Goal: Transaction & Acquisition: Purchase product/service

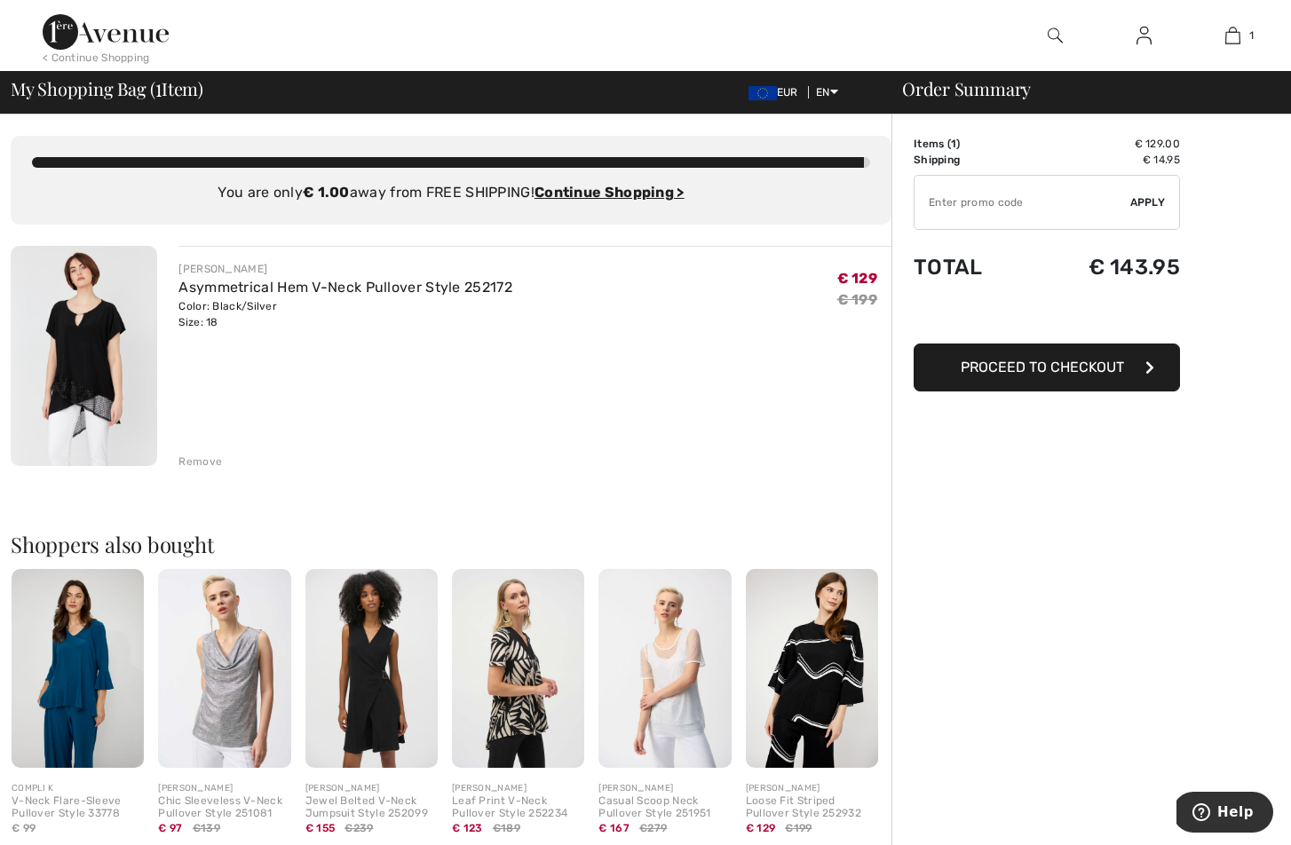
click at [205, 464] on div "Remove" at bounding box center [201, 462] width 44 height 16
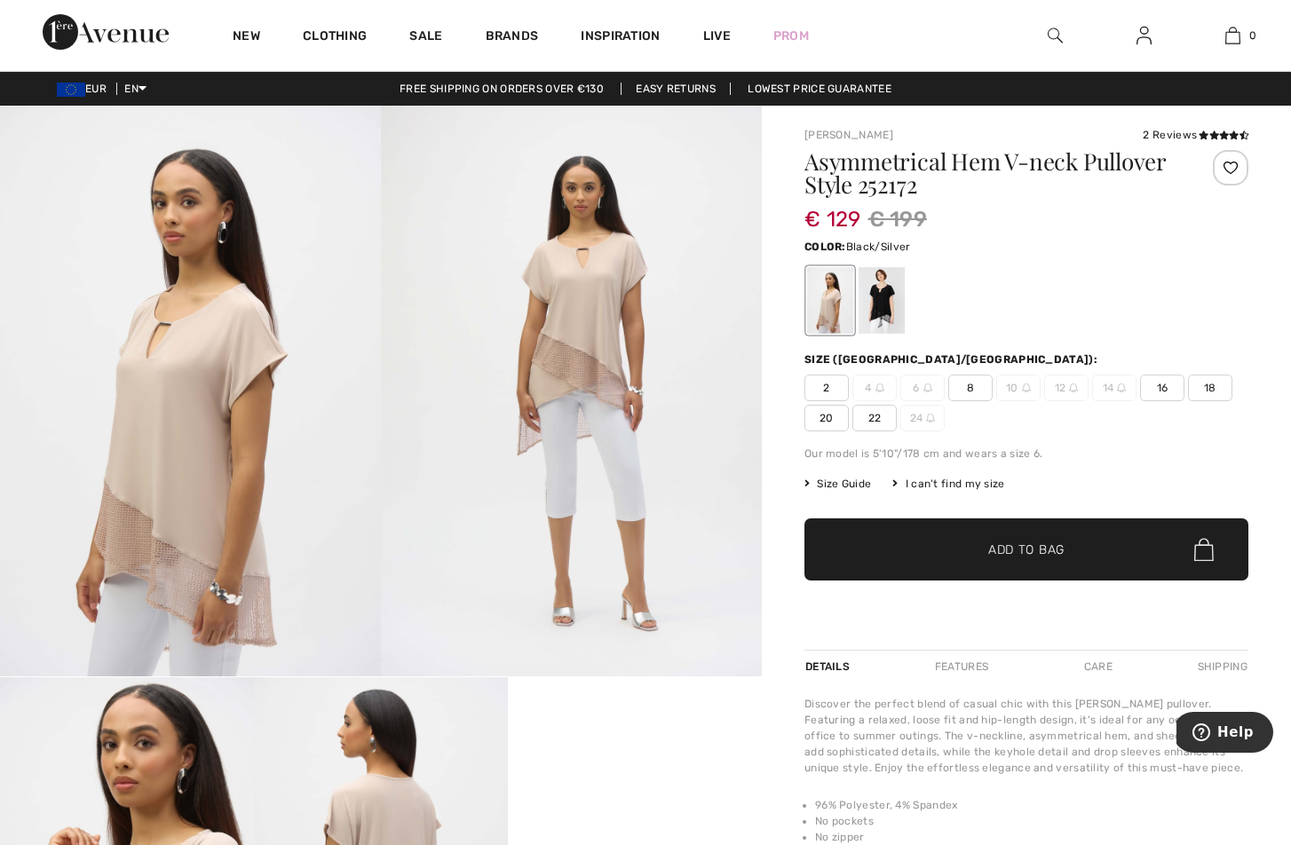
click at [880, 293] on div at bounding box center [882, 300] width 46 height 67
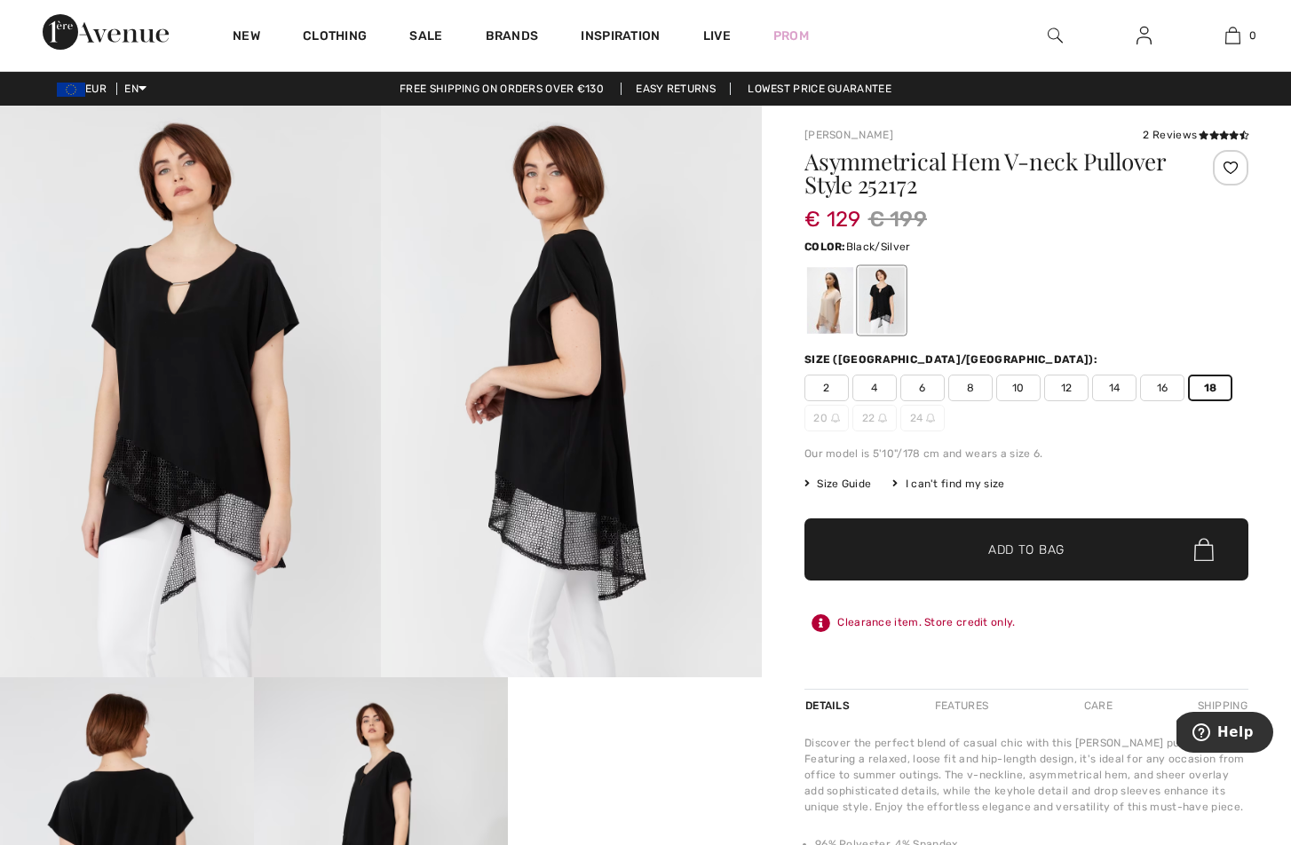
click at [1034, 554] on span "Add to Bag" at bounding box center [1026, 550] width 76 height 19
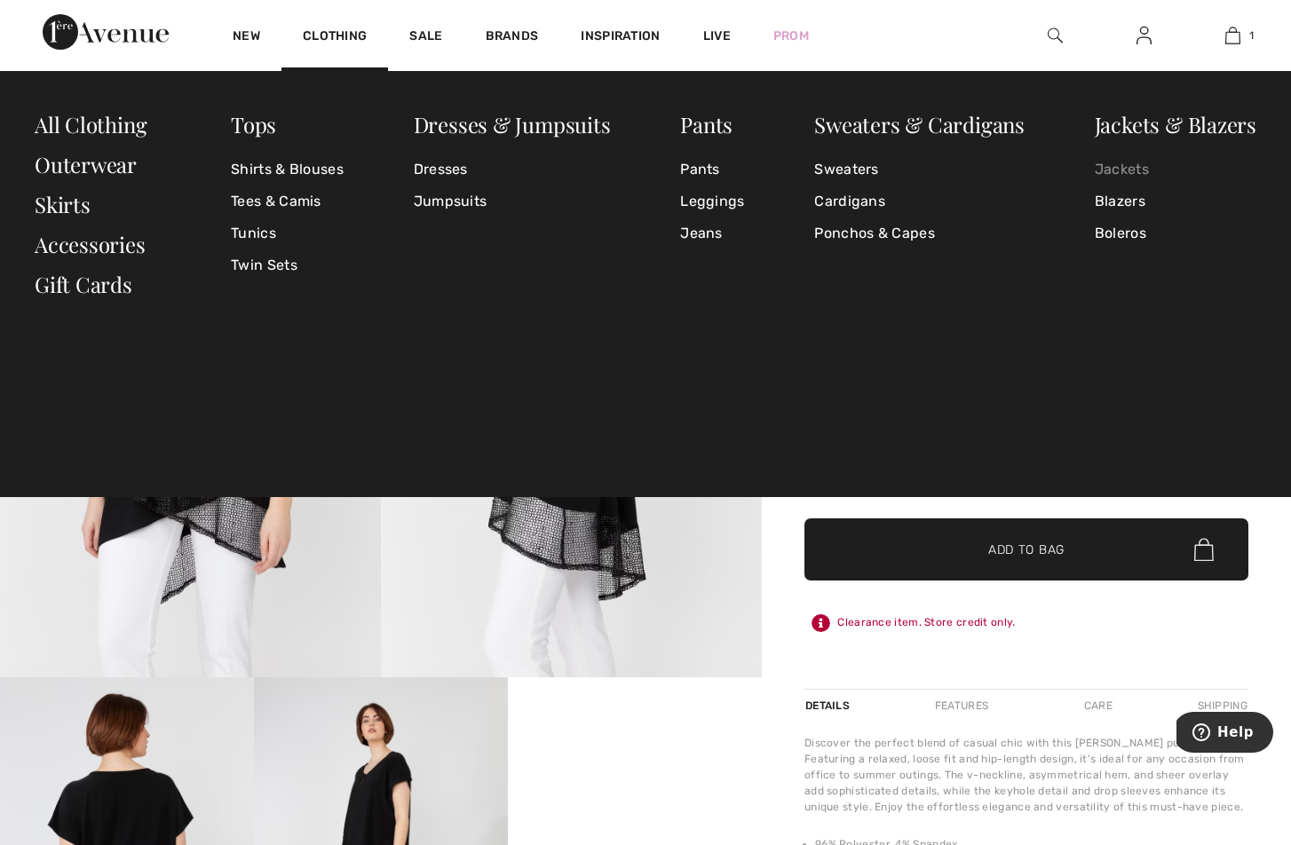
click at [1121, 170] on link "Jackets" at bounding box center [1176, 170] width 162 height 32
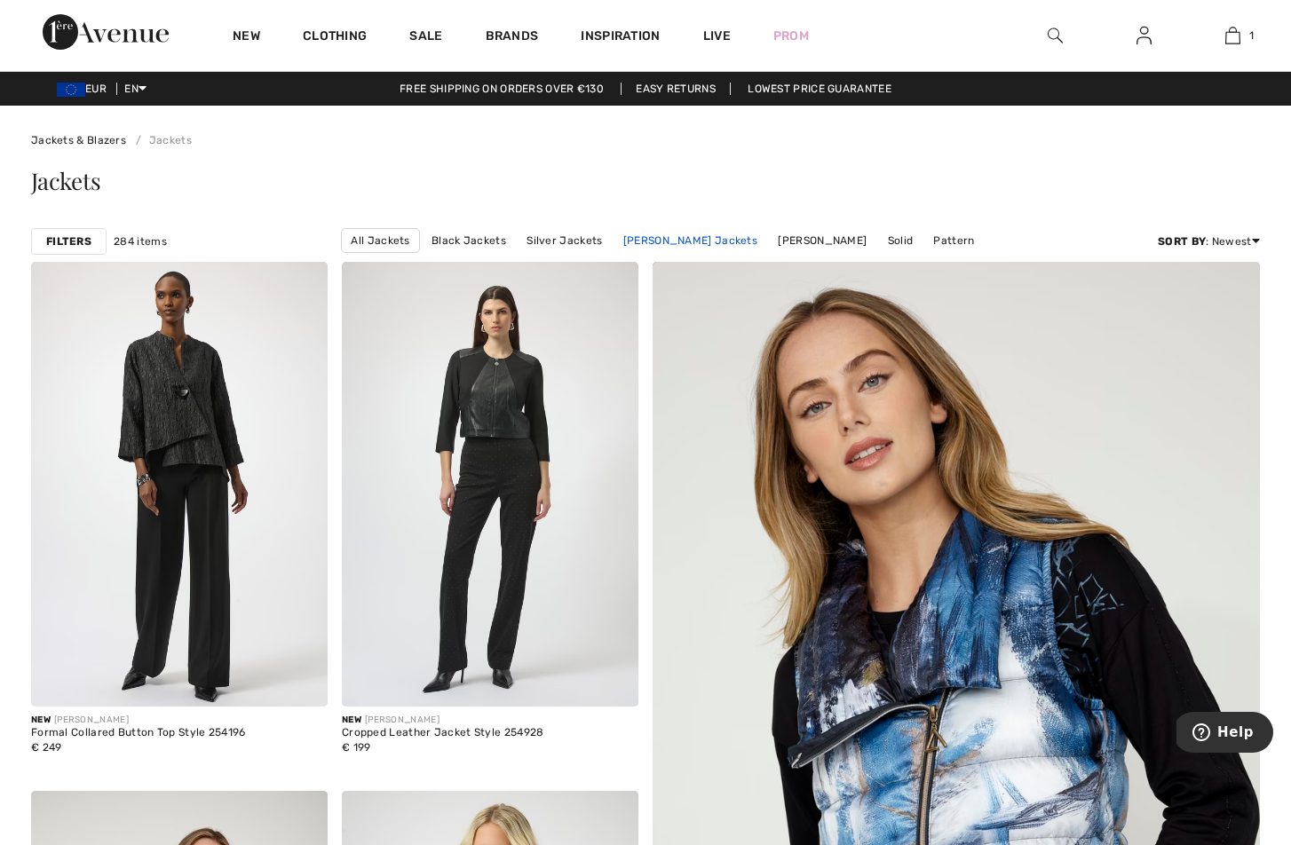
click at [681, 244] on link "[PERSON_NAME] Jackets" at bounding box center [691, 240] width 152 height 23
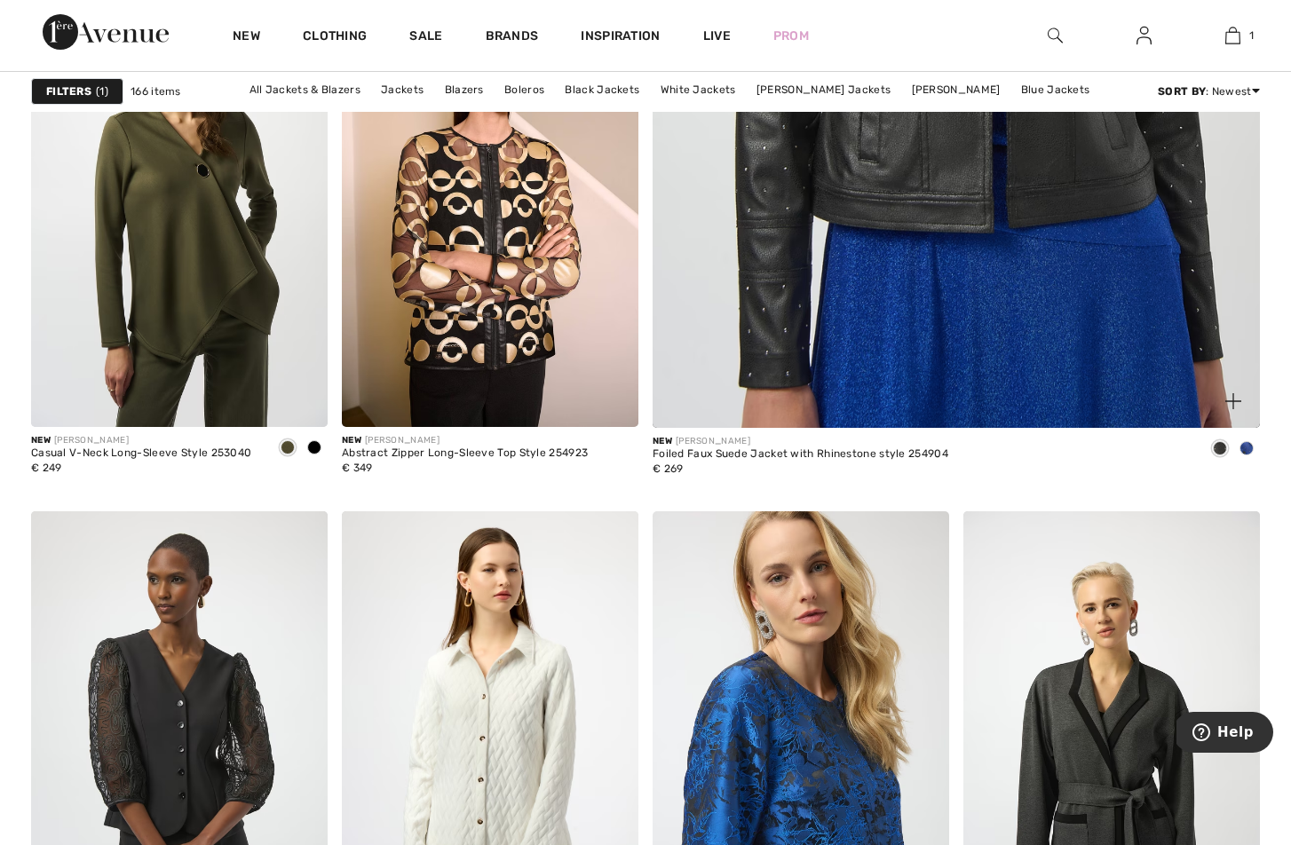
scroll to position [752, 0]
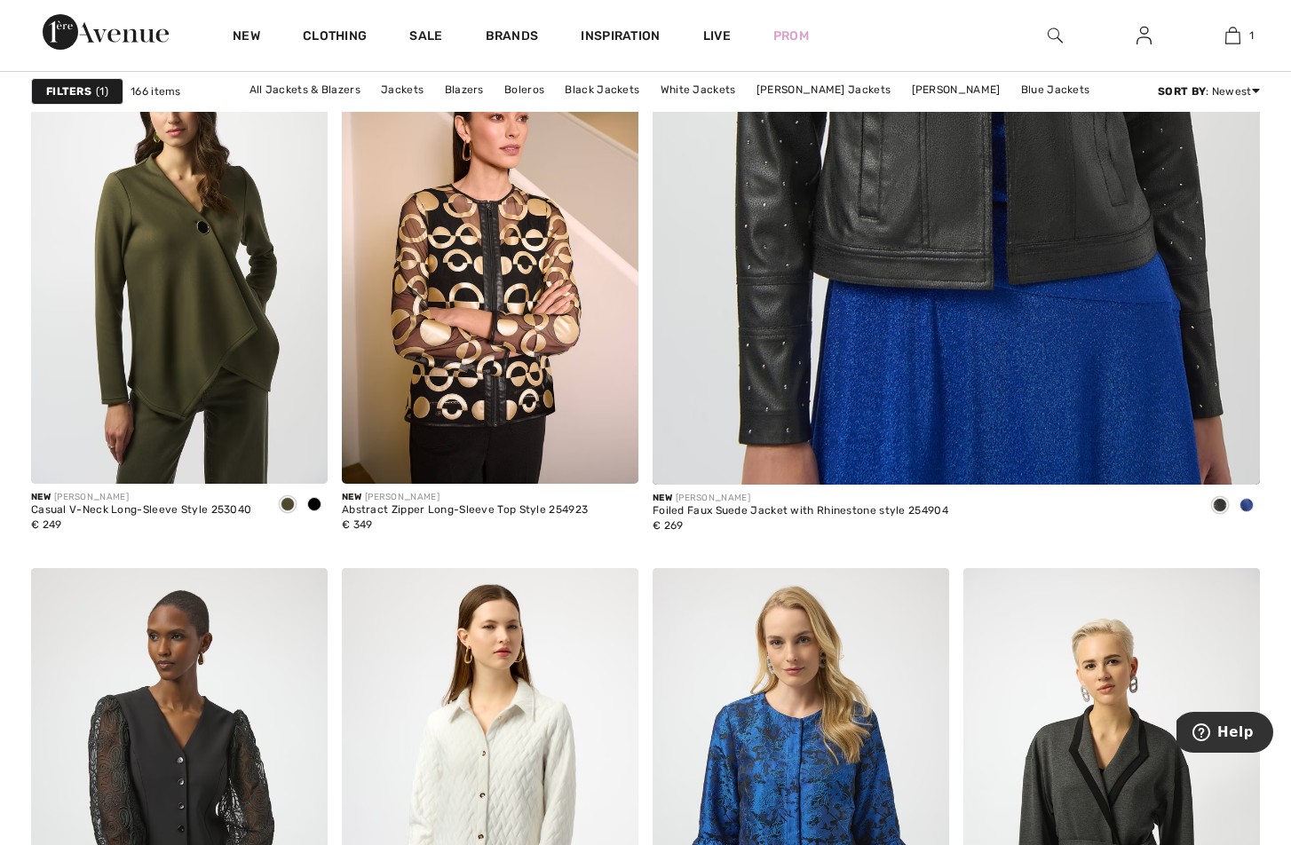
click at [1054, 36] on img at bounding box center [1055, 35] width 15 height 21
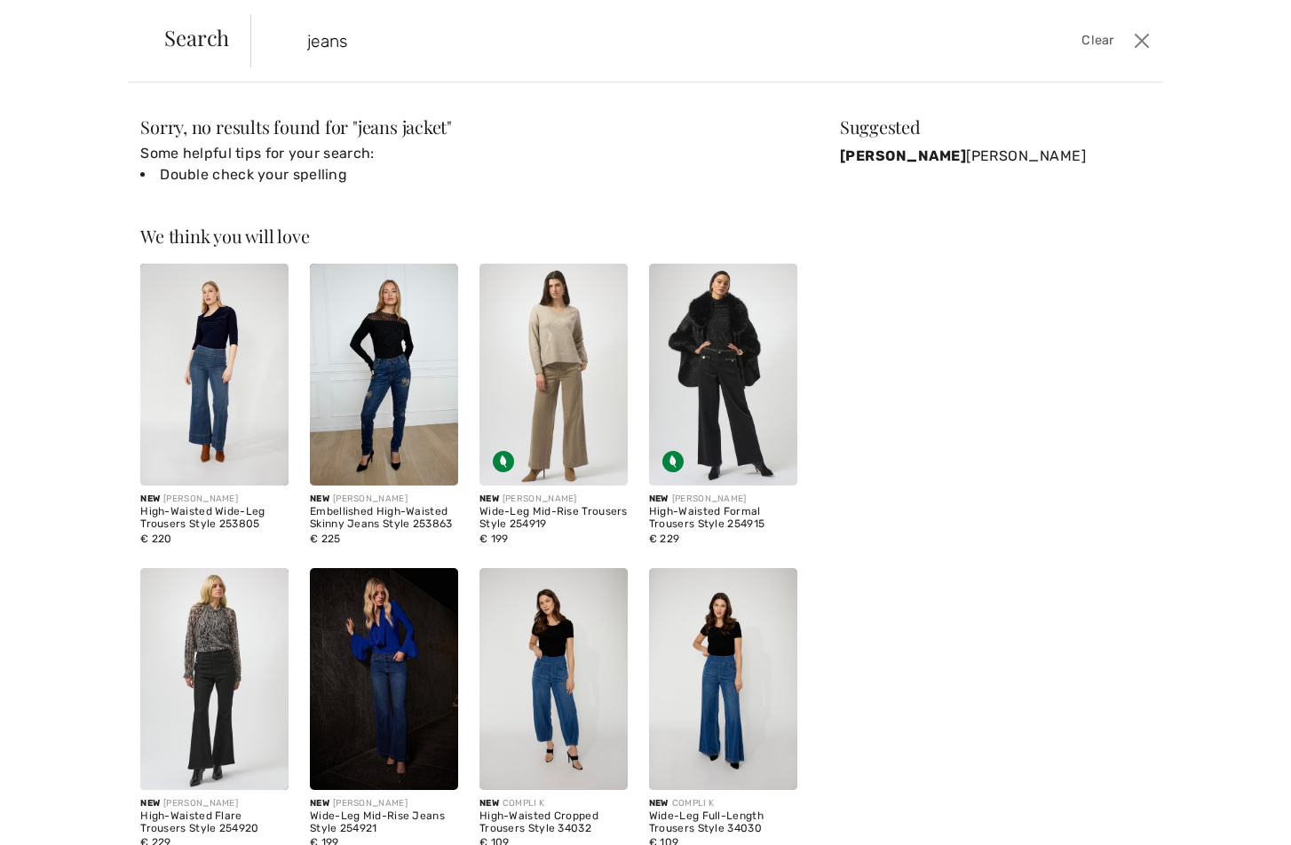
type input "jeans"
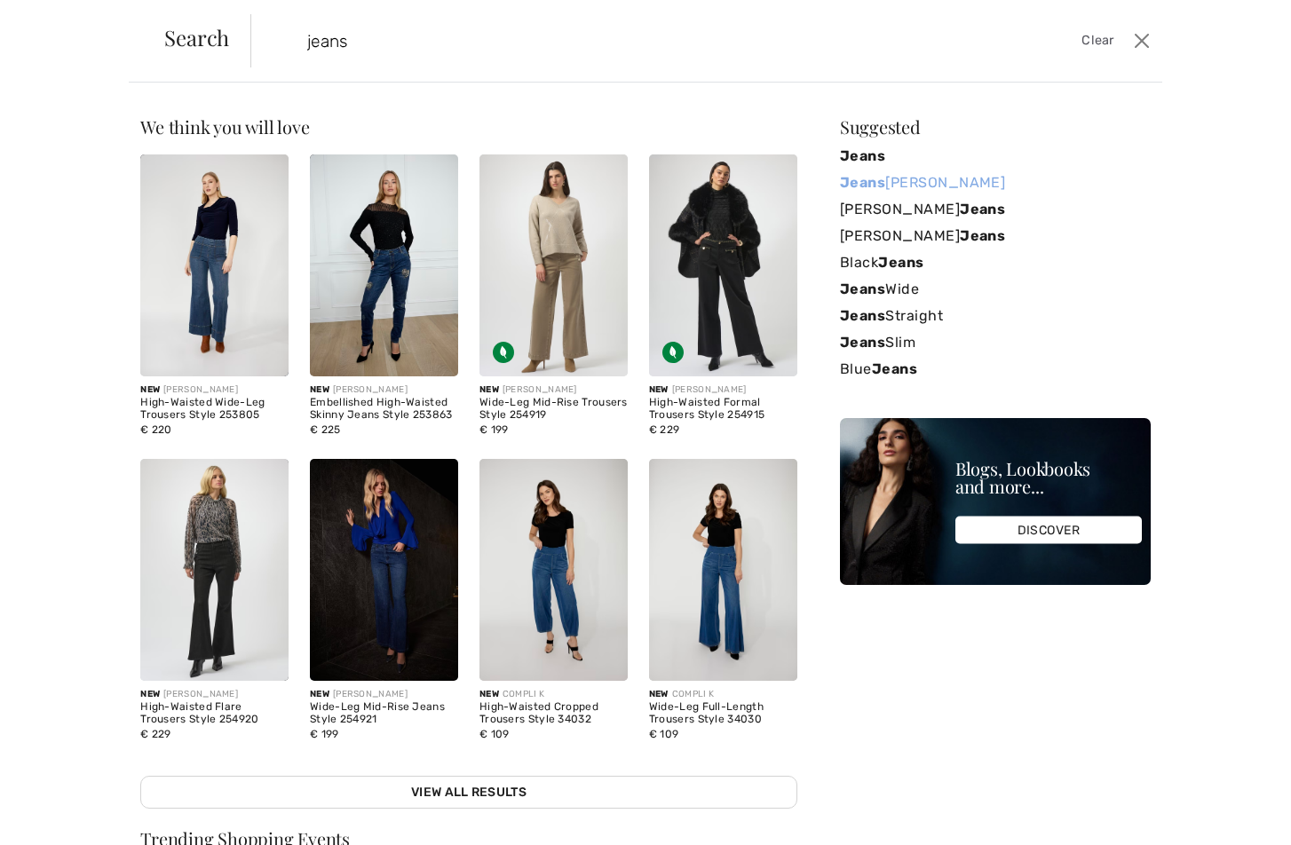
click at [953, 183] on link "Jeans Joseph Ribkoff" at bounding box center [995, 183] width 311 height 27
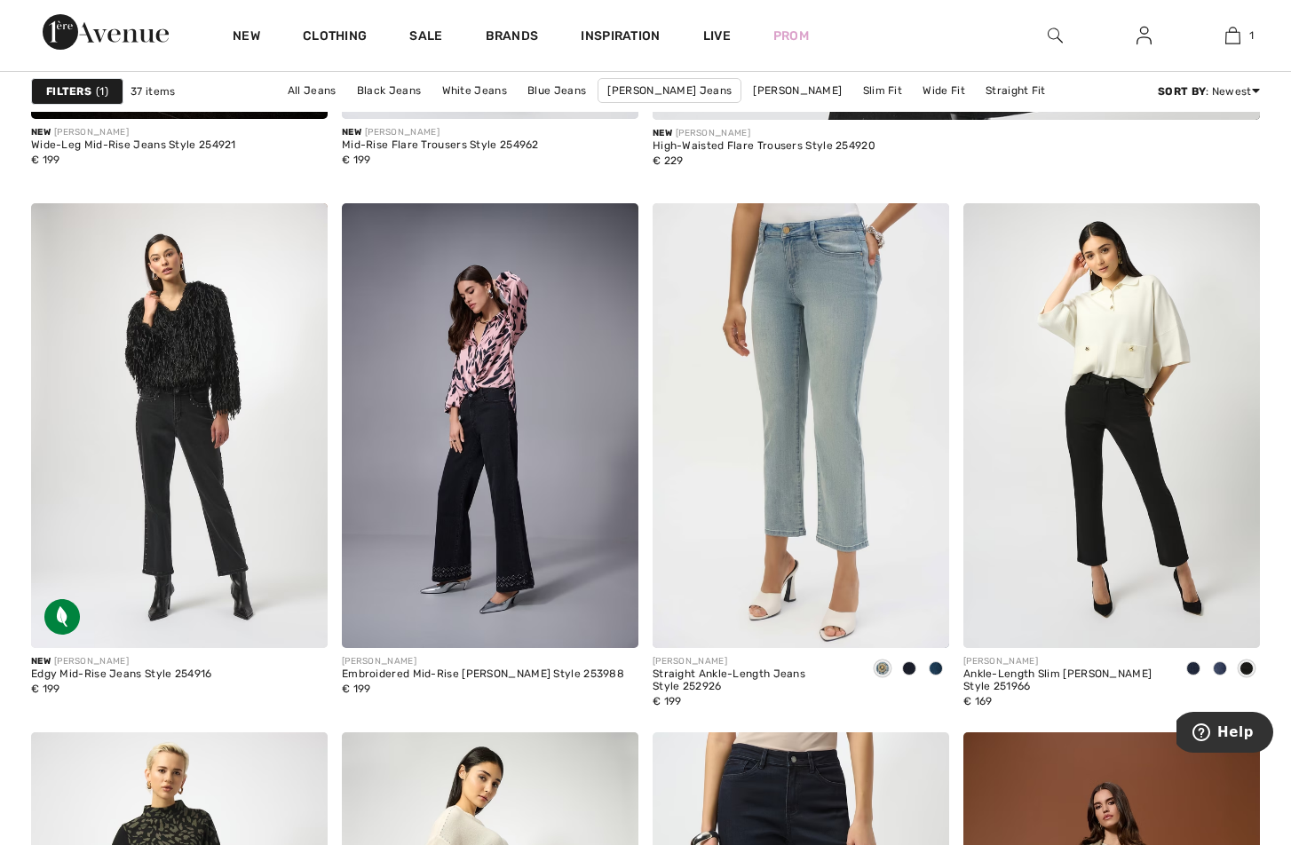
scroll to position [1111, 0]
